Goal: Task Accomplishment & Management: Manage account settings

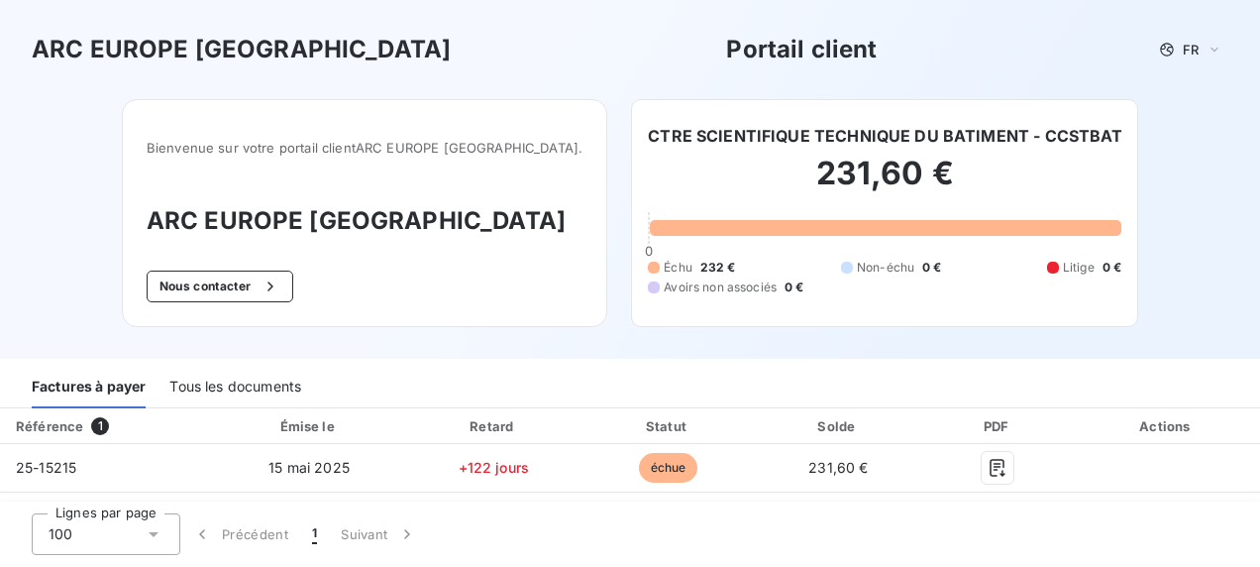
click at [254, 385] on div "Tous les documents" at bounding box center [235, 388] width 132 height 42
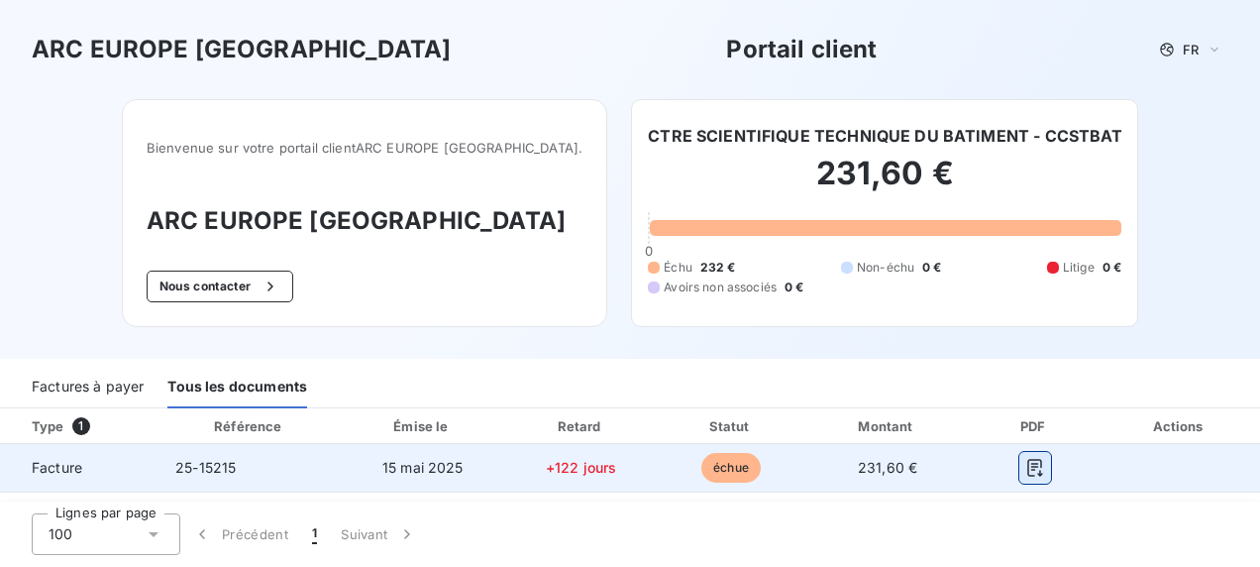
click at [1035, 464] on icon "button" at bounding box center [1036, 468] width 20 height 20
click at [1031, 465] on icon "button" at bounding box center [1036, 468] width 20 height 20
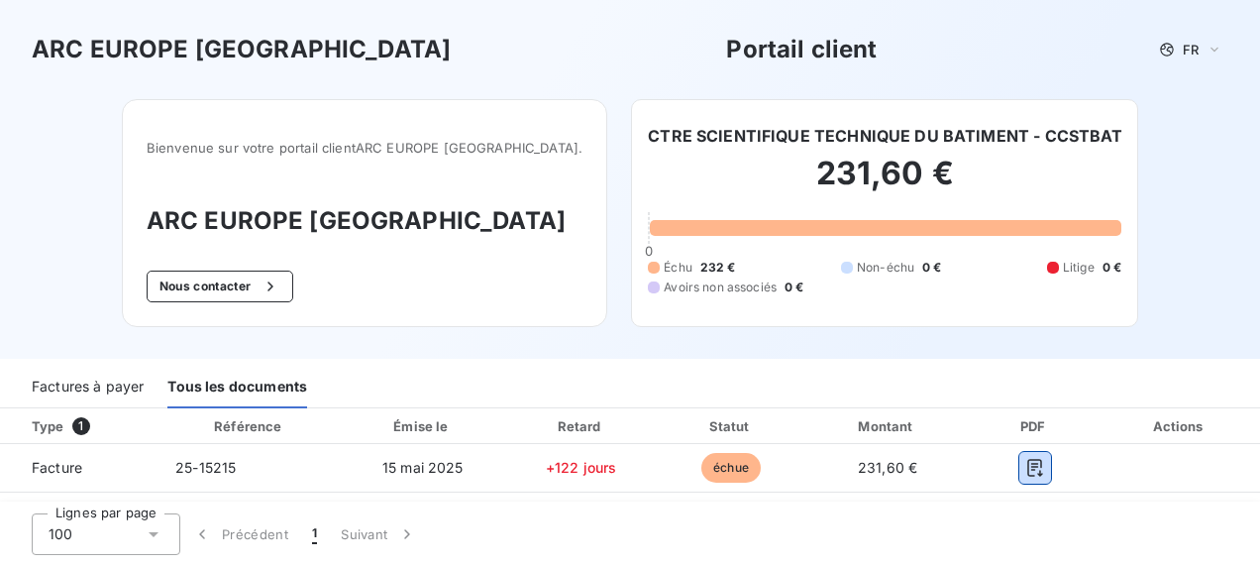
click at [102, 381] on div "Factures à payer" at bounding box center [88, 388] width 112 height 42
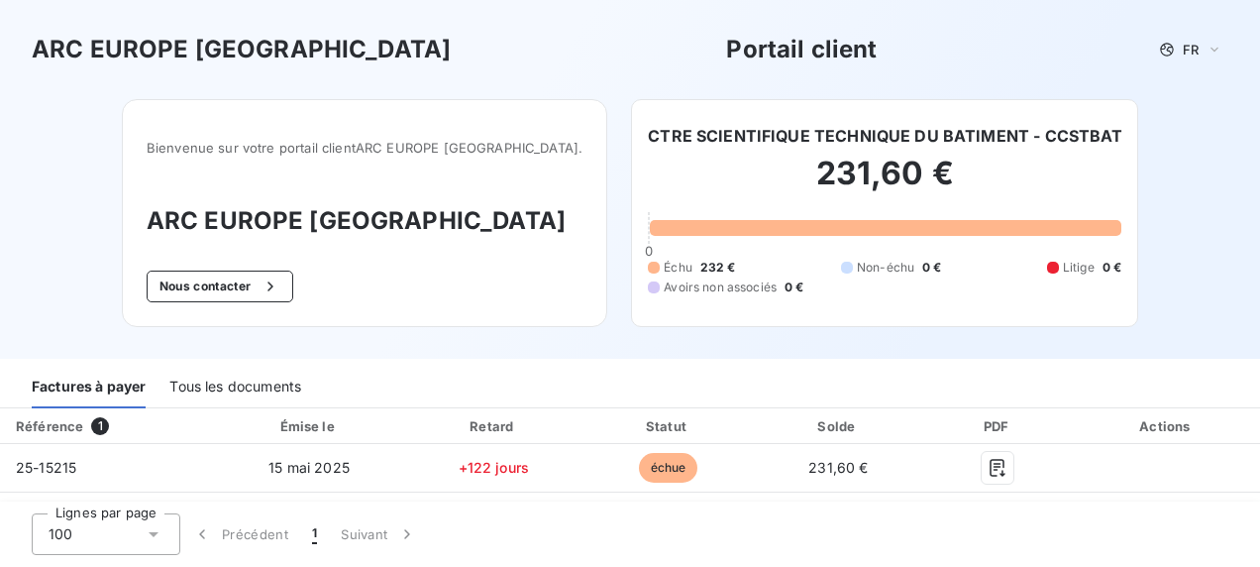
click at [262, 391] on div "Tous les documents" at bounding box center [235, 388] width 132 height 42
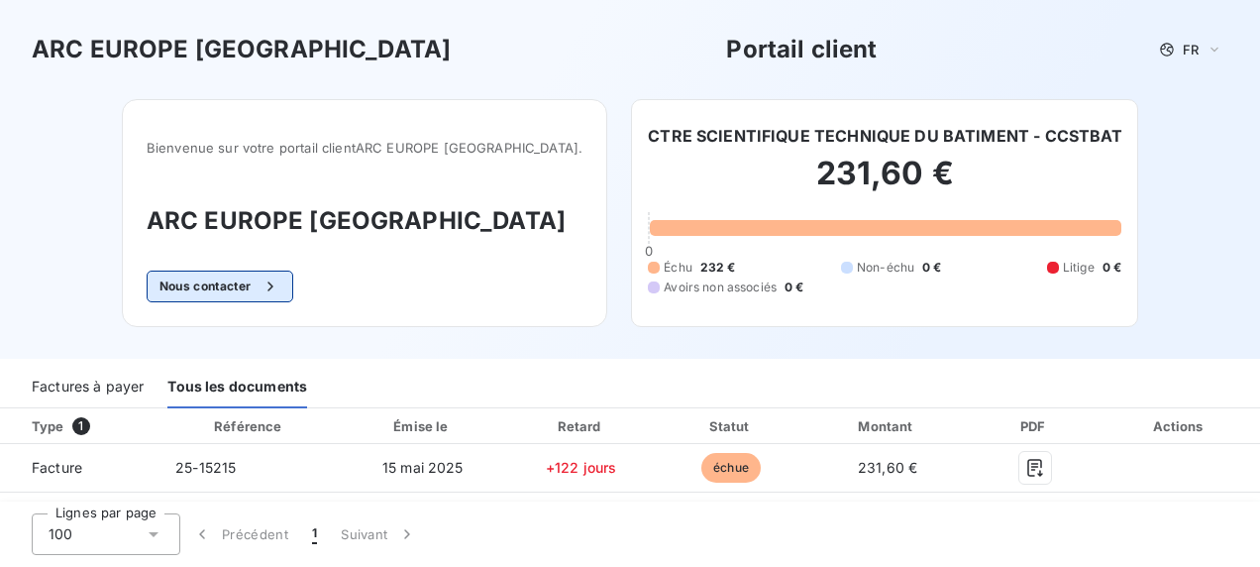
click at [280, 280] on icon "button" at bounding box center [271, 286] width 20 height 20
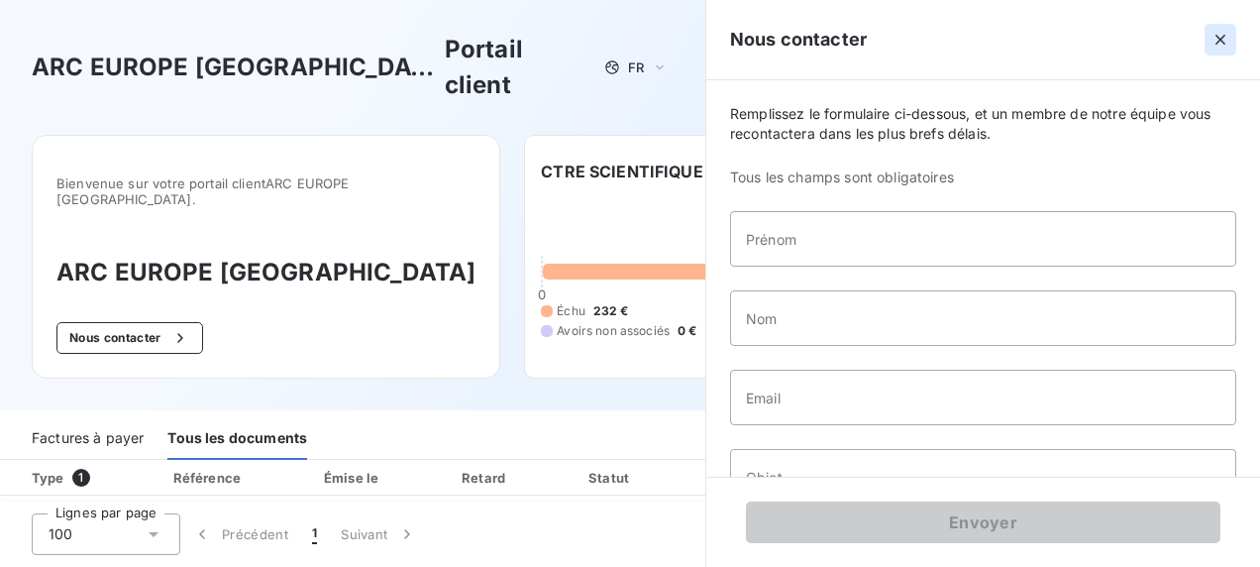
click at [1234, 48] on button "button" at bounding box center [1221, 40] width 32 height 32
